Goal: Transaction & Acquisition: Subscribe to service/newsletter

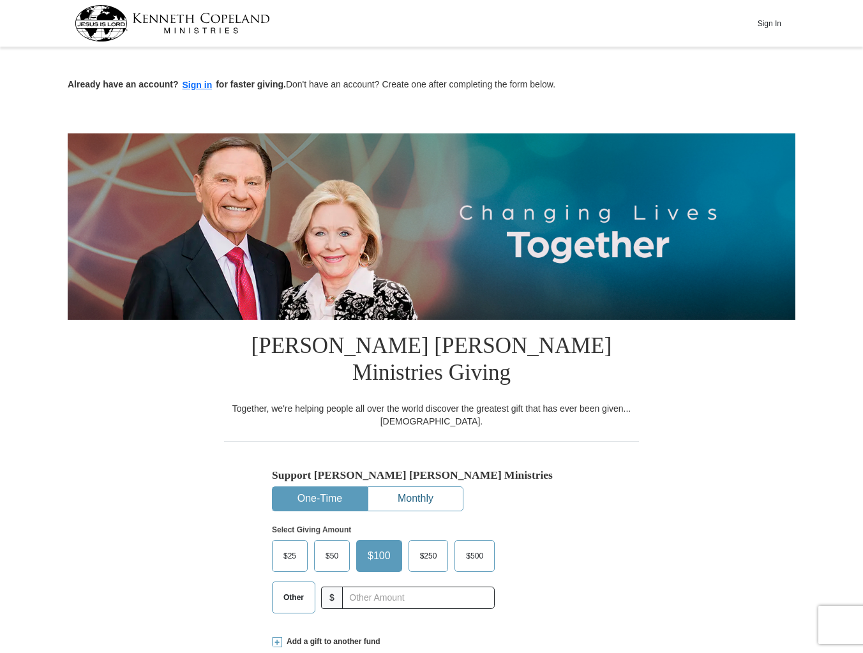
click at [425, 487] on button "Monthly" at bounding box center [415, 499] width 94 height 24
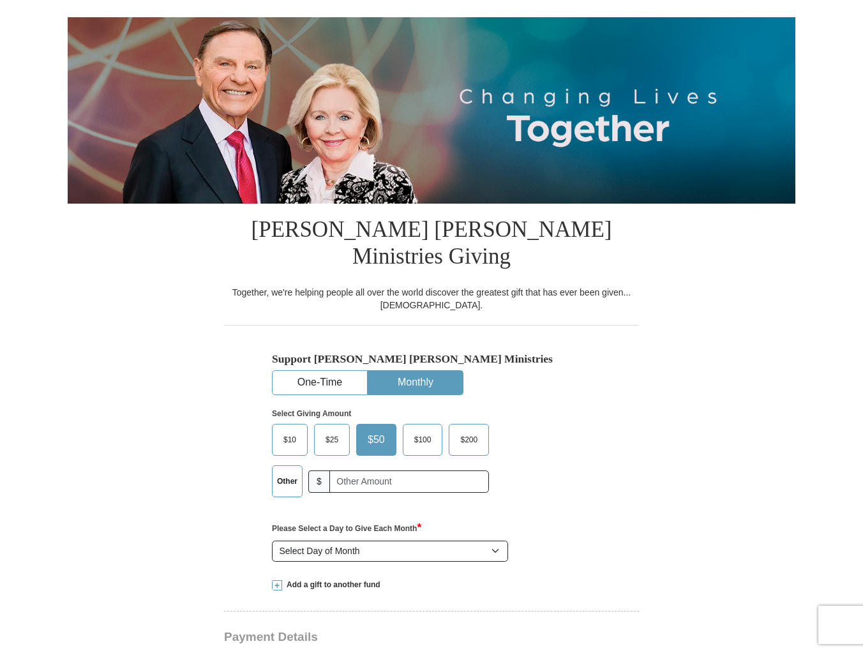
scroll to position [128, 0]
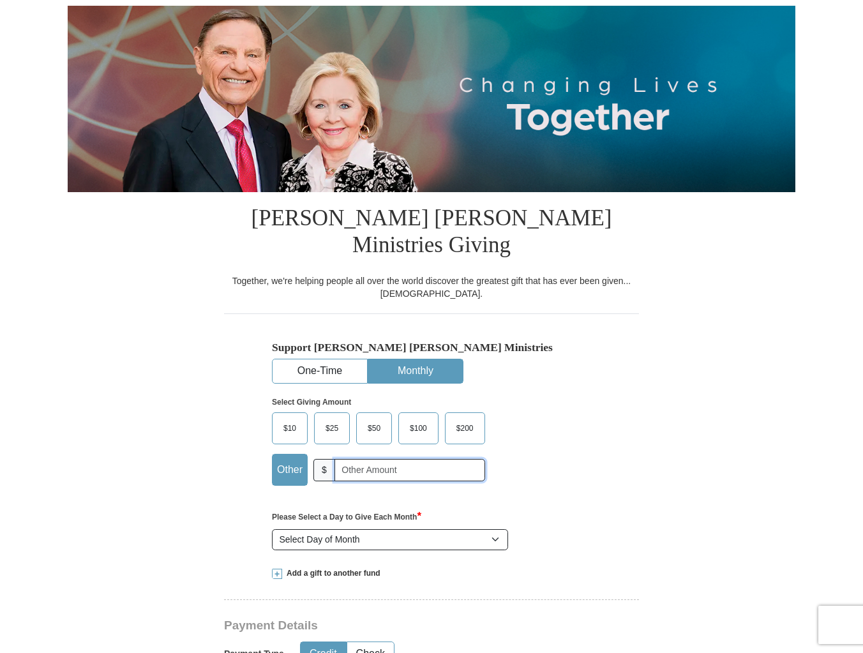
click at [345, 459] on input "text" at bounding box center [409, 470] width 151 height 22
type input "75.00"
click at [495, 529] on select "Select Day of Month 1 2 3 4 5 6 7 8 9 10 11 12 13 14 15 16 17 18 19 20 21 22 23…" at bounding box center [390, 540] width 236 height 22
select select "15"
click at [272, 529] on select "Select Day of Month 1 2 3 4 5 6 7 8 9 10 11 12 13 14 15 16 17 18 19 20 21 22 23…" at bounding box center [390, 540] width 236 height 22
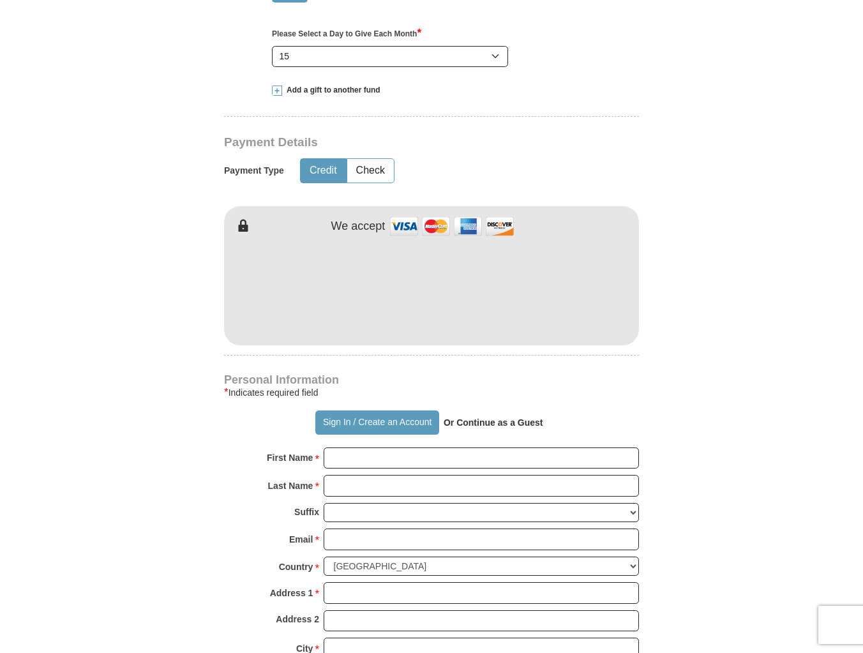
scroll to position [638, 0]
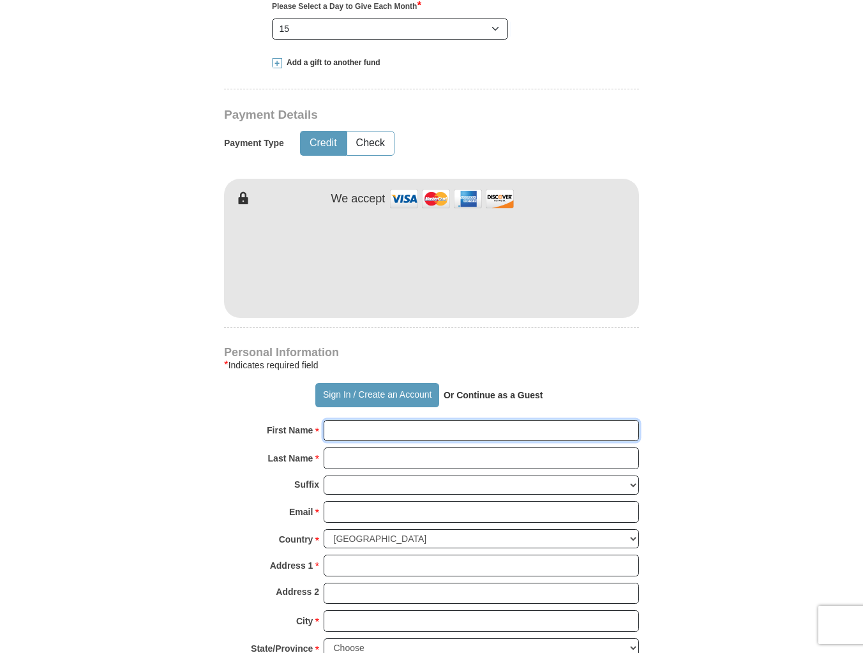
click at [377, 420] on input "First Name *" at bounding box center [481, 431] width 315 height 22
type input "[PERSON_NAME]"
click at [334, 447] on input "Last Name *" at bounding box center [481, 458] width 315 height 22
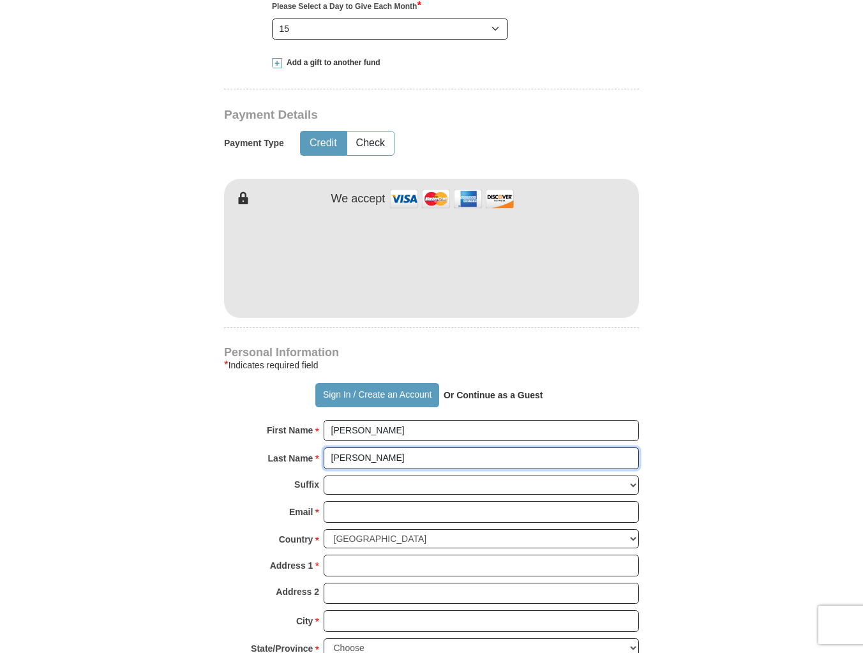
type input "[PERSON_NAME]"
click at [215, 479] on form "Already have an account? Sign in for faster giving. Don't have an account? Crea…" at bounding box center [431, 269] width 727 height 1713
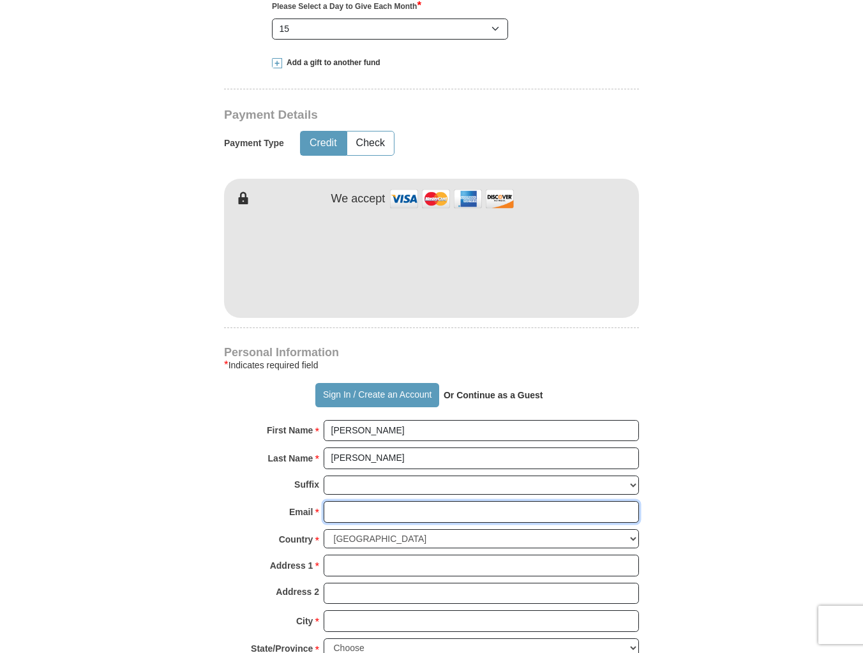
click at [344, 501] on input "Email *" at bounding box center [481, 512] width 315 height 22
type input "[EMAIL_ADDRESS][DOMAIN_NAME]"
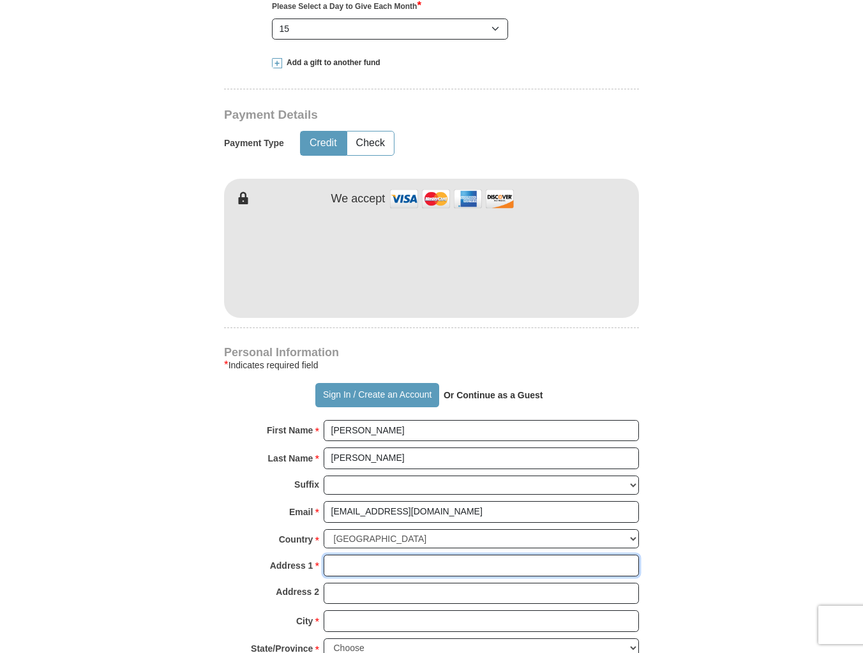
type input "15795 S 900 W"
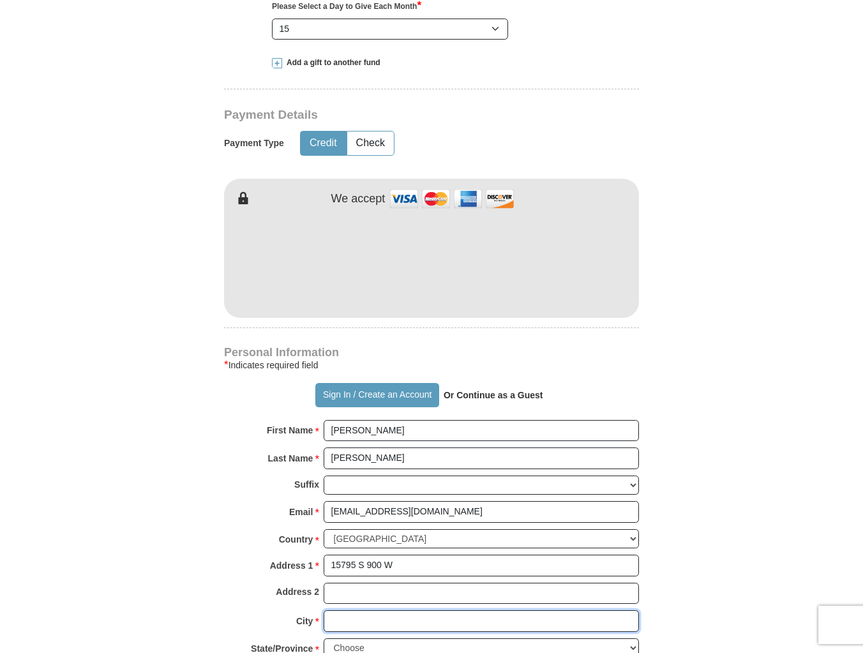
type input "WANATAH"
select select "IN"
type input "46390"
type input "2192143794"
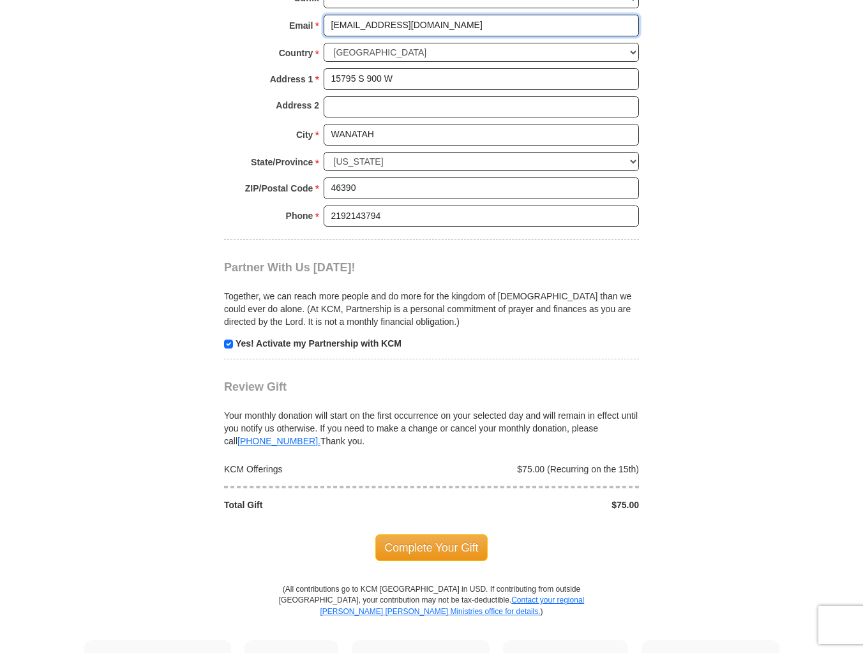
scroll to position [1149, 0]
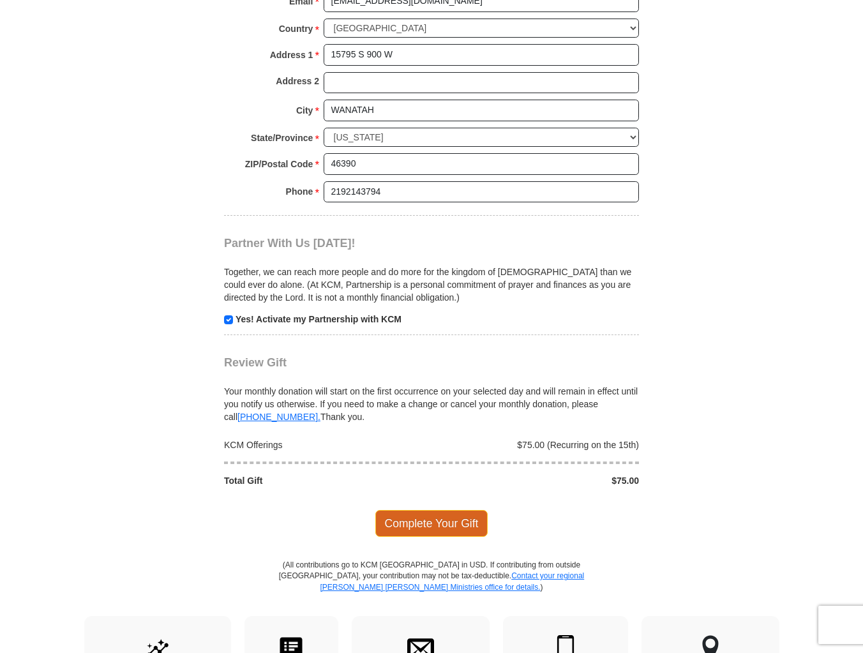
click at [426, 510] on span "Complete Your Gift" at bounding box center [431, 523] width 113 height 27
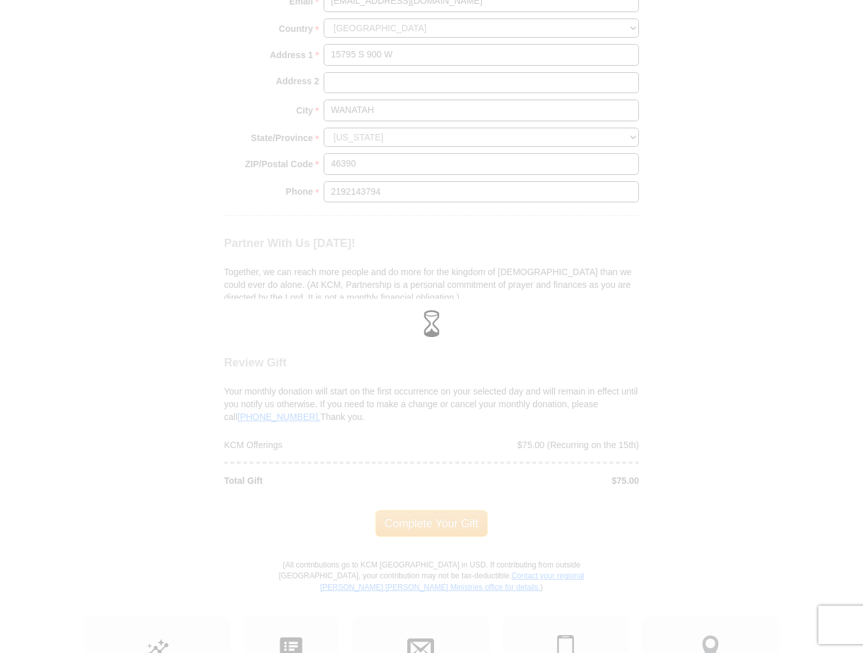
click at [750, 203] on div at bounding box center [431, 326] width 863 height 653
